Goal: Task Accomplishment & Management: Complete application form

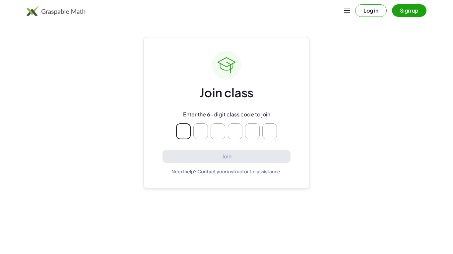
type input "*"
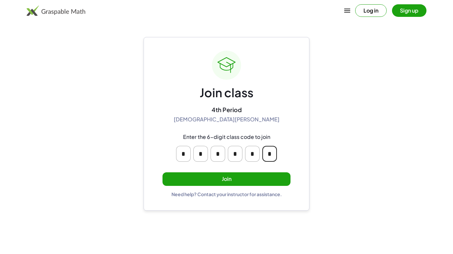
type input "*"
click at [279, 181] on button "Join" at bounding box center [226, 180] width 128 height 14
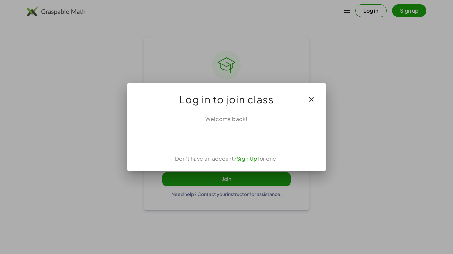
click at [275, 179] on div at bounding box center [226, 127] width 453 height 254
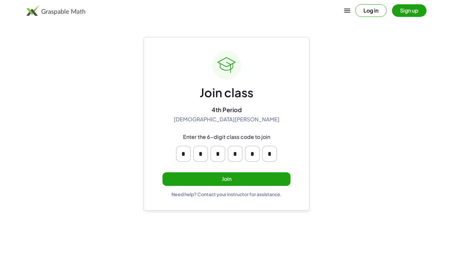
click at [281, 179] on button "Join" at bounding box center [226, 180] width 128 height 14
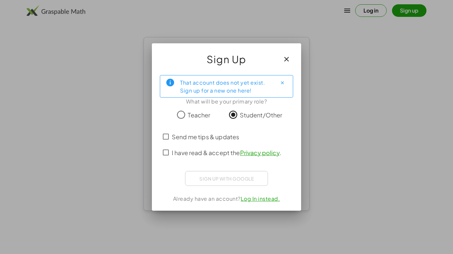
click at [185, 149] on span "I have read & accept the Privacy policy ." at bounding box center [226, 152] width 109 height 9
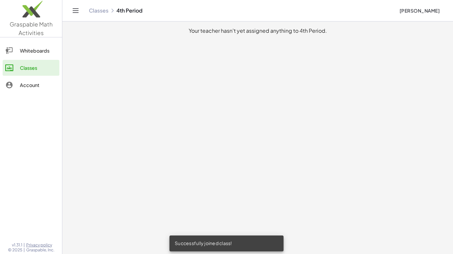
click at [34, 47] on div "Whiteboards" at bounding box center [38, 51] width 37 height 8
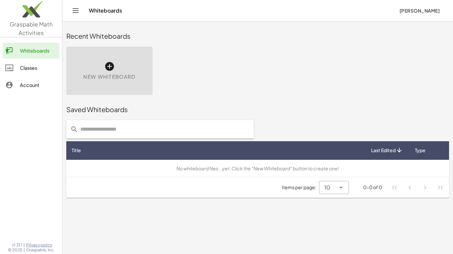
click at [25, 86] on div "Account" at bounding box center [38, 85] width 37 height 8
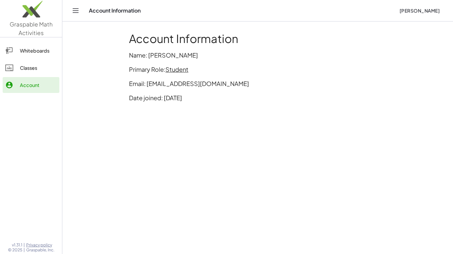
click at [26, 62] on link "Classes" at bounding box center [31, 68] width 57 height 16
